Goal: Task Accomplishment & Management: Complete application form

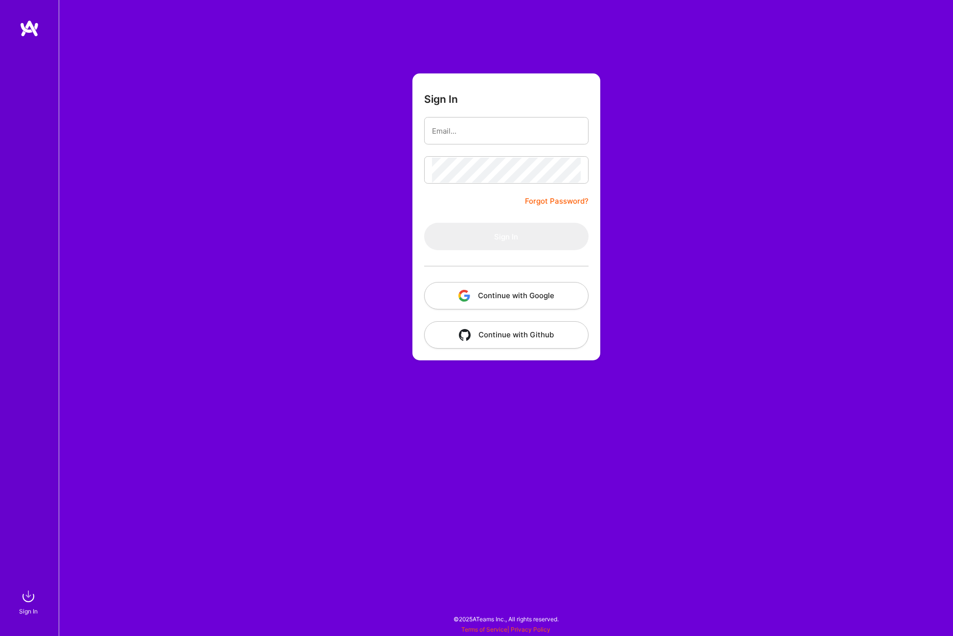
click at [544, 298] on button "Continue with Google" at bounding box center [506, 295] width 164 height 27
click at [473, 288] on button "Continue with Google" at bounding box center [506, 295] width 164 height 27
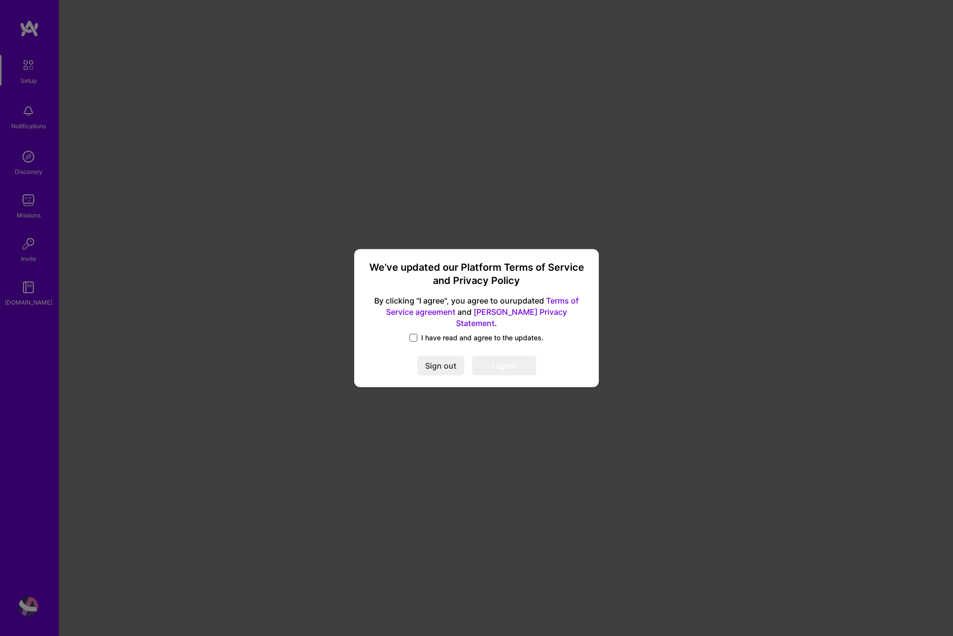
click at [417, 333] on label "I have read and agree to the updates." at bounding box center [477, 338] width 134 height 10
click at [0, 0] on input "I have read and agree to the updates." at bounding box center [0, 0] width 0 height 0
click at [495, 362] on button "I agree" at bounding box center [504, 366] width 64 height 20
click at [498, 359] on button "I agree" at bounding box center [504, 366] width 64 height 20
click at [522, 368] on button "I agree" at bounding box center [504, 366] width 64 height 20
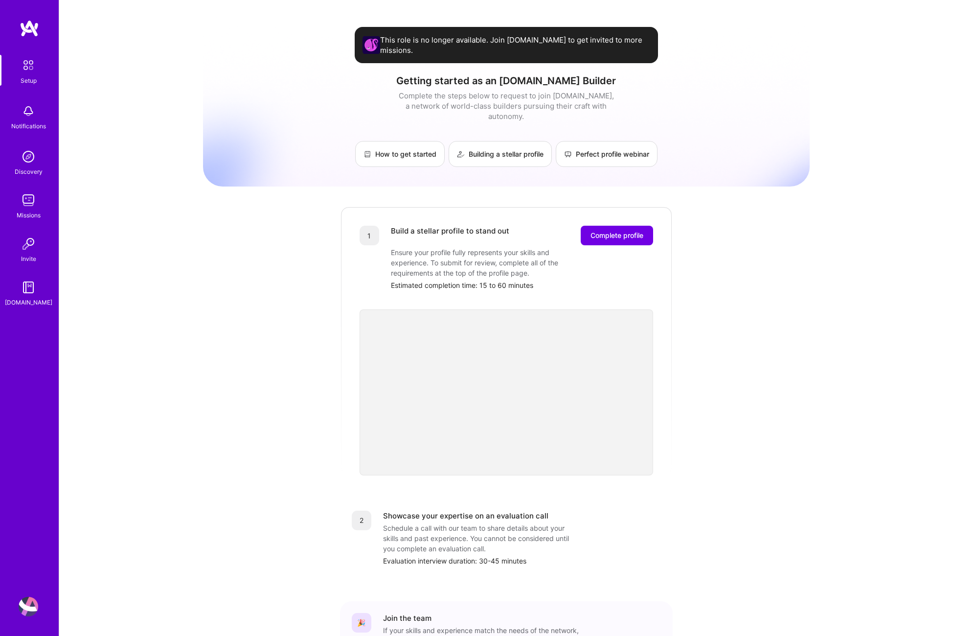
click at [36, 206] on img at bounding box center [29, 200] width 20 height 20
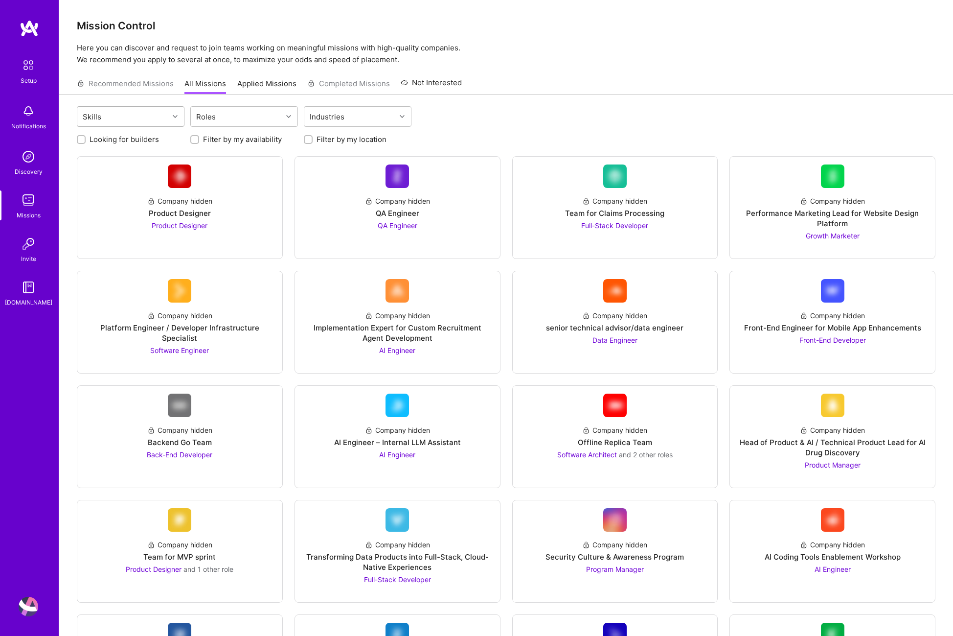
click at [134, 117] on div "Skills" at bounding box center [123, 117] width 92 height 20
click at [235, 114] on div "Roles" at bounding box center [237, 117] width 92 height 20
click at [200, 178] on input "checkbox" at bounding box center [201, 178] width 7 height 7
checkbox input "true"
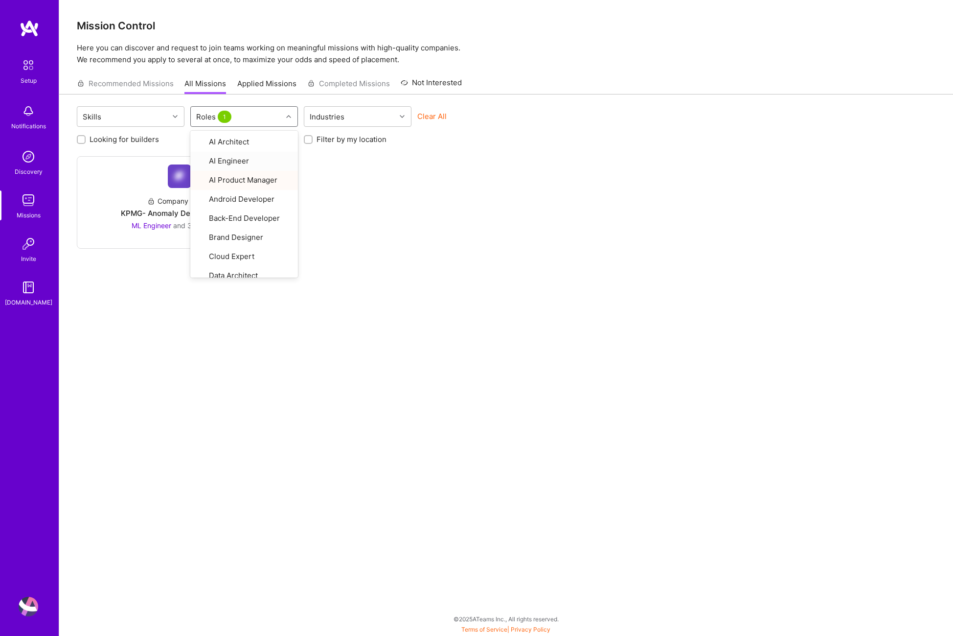
click at [622, 75] on div "Recommended Missions All Missions Applied Missions Completed Missions Not Inter…" at bounding box center [506, 83] width 859 height 21
click at [234, 115] on div "Roles 1" at bounding box center [215, 117] width 42 height 14
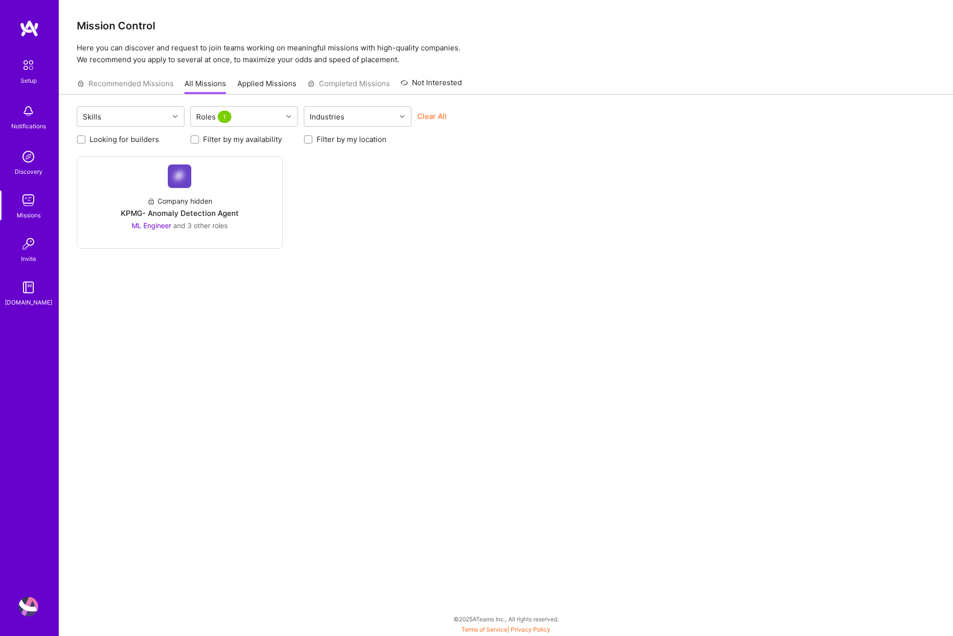
click at [426, 211] on div "Company hidden KPMG- Anomaly Detection Agent ML Engineer and 3 other roles" at bounding box center [506, 202] width 859 height 93
click at [202, 201] on div "Company hidden" at bounding box center [179, 201] width 65 height 10
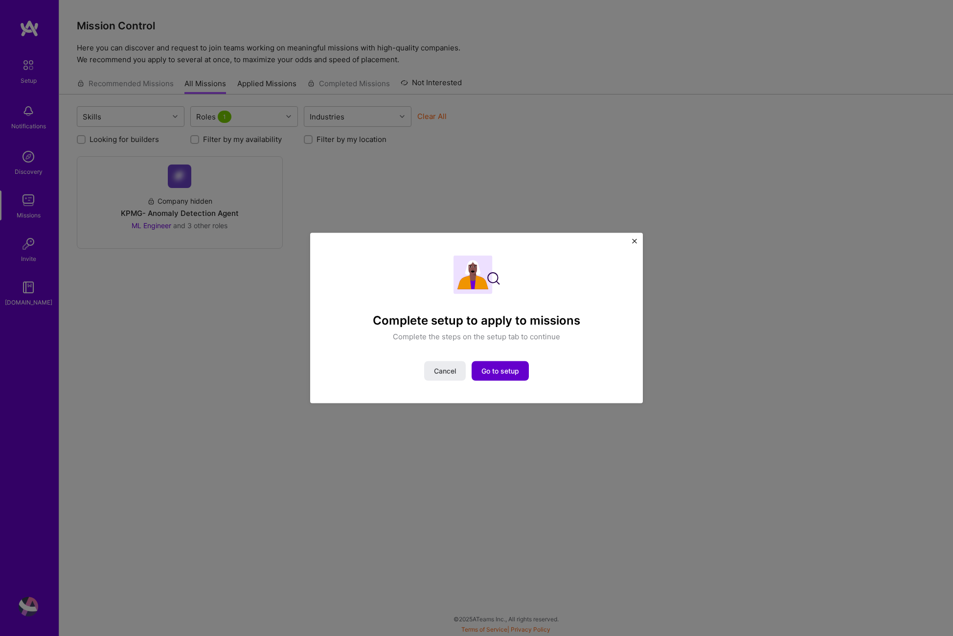
click at [516, 372] on span "Go to setup" at bounding box center [501, 371] width 38 height 10
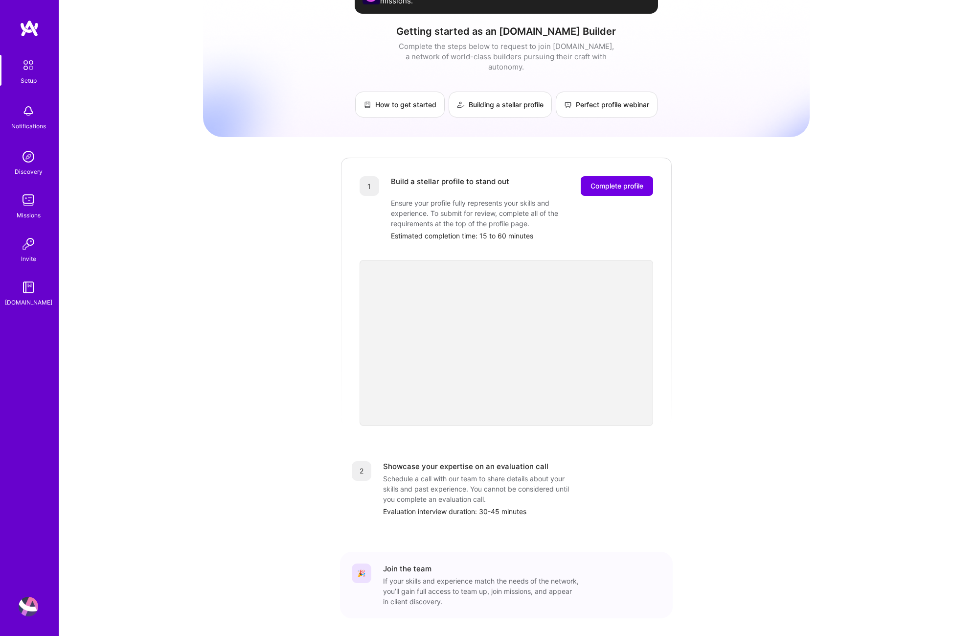
scroll to position [75, 0]
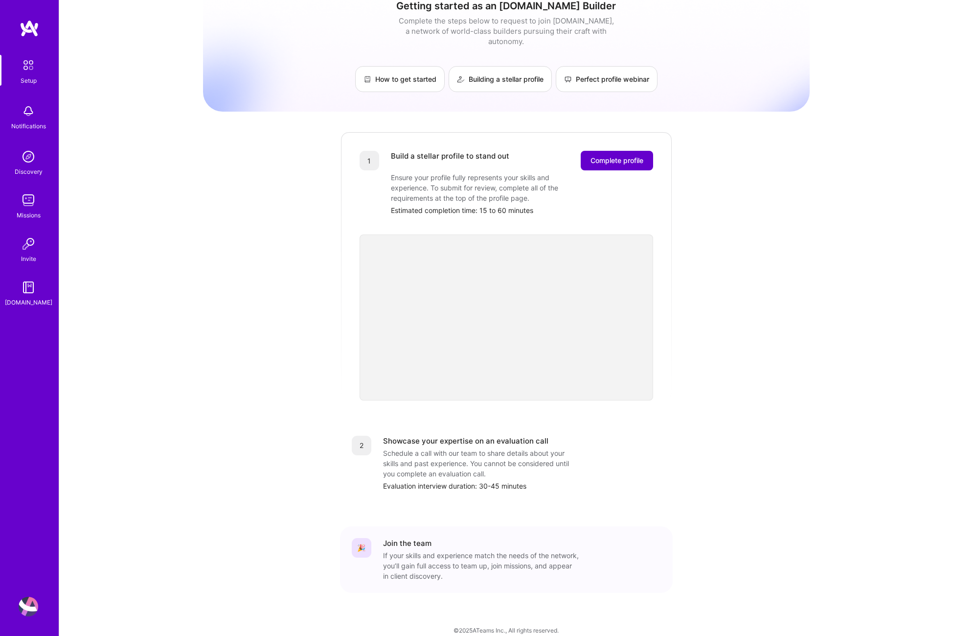
click at [606, 156] on span "Complete profile" at bounding box center [617, 161] width 53 height 10
